Goal: Find specific page/section

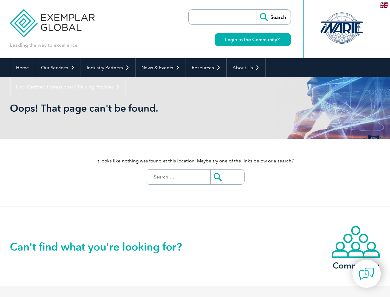
click at [195, 148] on div "It looks like nothing was found at this location. Maybe try one of the links be…" at bounding box center [195, 172] width 371 height 67
click at [57, 68] on link "Our Services" at bounding box center [57, 67] width 45 height 19
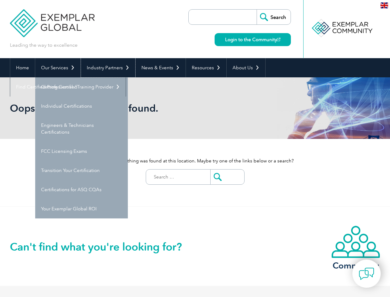
click at [107, 68] on link "Industry Partners" at bounding box center [108, 67] width 54 height 19
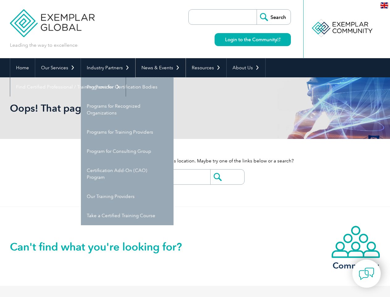
click at [159, 68] on link "News & Events" at bounding box center [161, 67] width 50 height 19
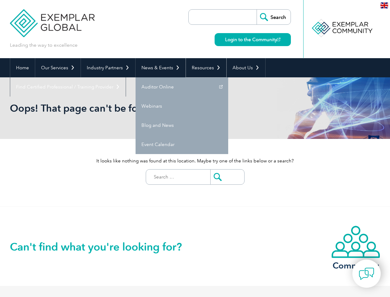
click at [204, 68] on link "Resources" at bounding box center [206, 67] width 40 height 19
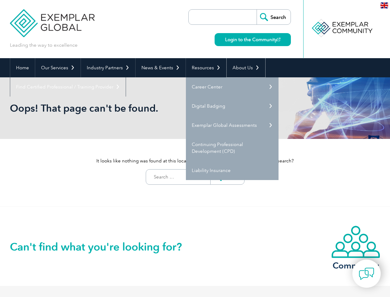
click at [243, 68] on link "About Us" at bounding box center [246, 67] width 39 height 19
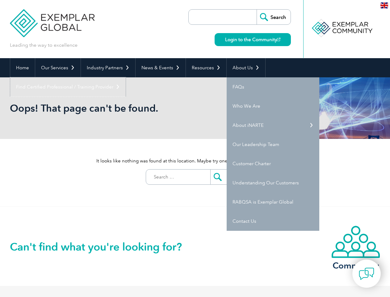
click at [126, 77] on link "Find Certified Professional / Training Provider" at bounding box center [68, 86] width 116 height 19
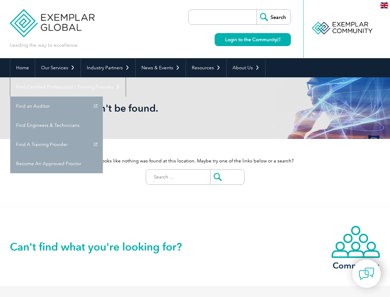
click at [367, 273] on img at bounding box center [366, 273] width 15 height 15
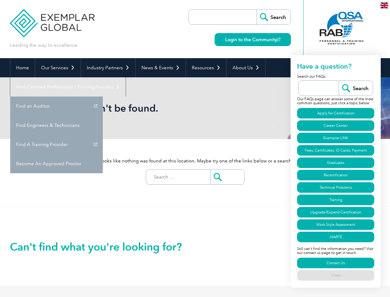
click at [384, 5] on img at bounding box center [385, 5] width 8 height 6
